Goal: Ask a question

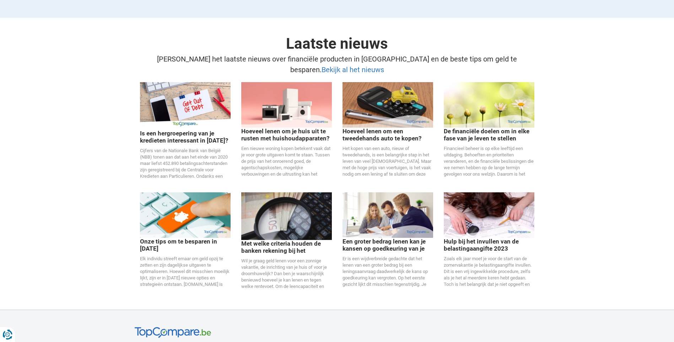
scroll to position [1456, 0]
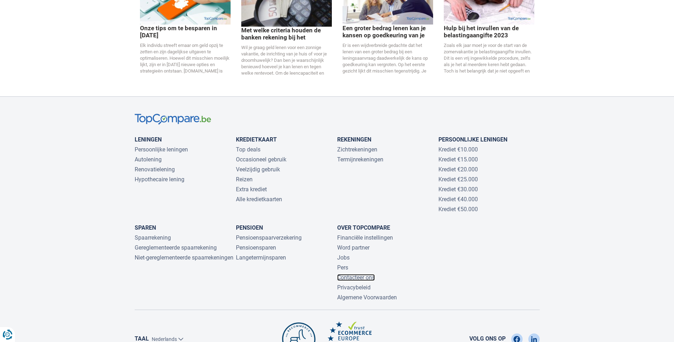
click at [348, 274] on link "Contacteer ons" at bounding box center [356, 277] width 38 height 7
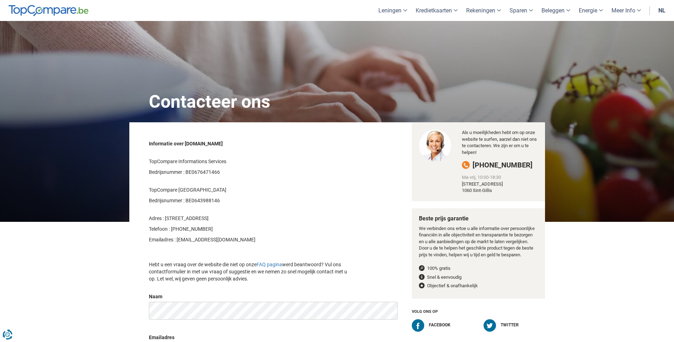
click at [656, 9] on link "nl" at bounding box center [662, 10] width 16 height 21
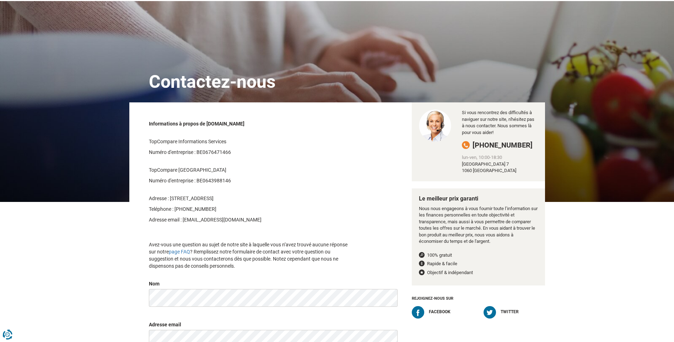
scroll to position [36, 0]
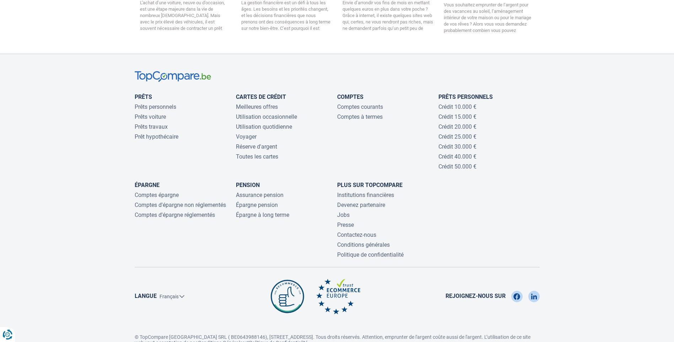
scroll to position [1533, 0]
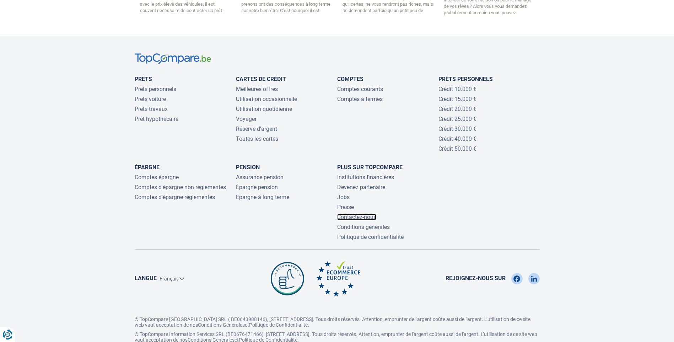
click at [368, 213] on link "Contactez-nous" at bounding box center [356, 216] width 39 height 7
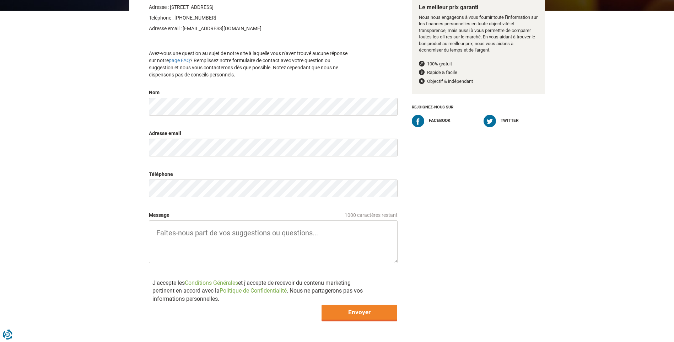
scroll to position [213, 0]
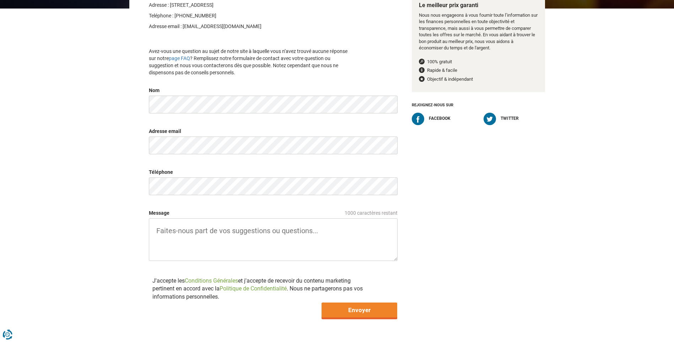
click at [236, 232] on textarea "Message 1000 caractères restant" at bounding box center [273, 239] width 249 height 43
type textarea "Rappeler moi svp c'est urgent pour un rendez vous le [DATE] 14h30 j'ai envoyer …"
click at [365, 312] on input "Envoyer" at bounding box center [359, 309] width 76 height 15
